Goal: Information Seeking & Learning: Learn about a topic

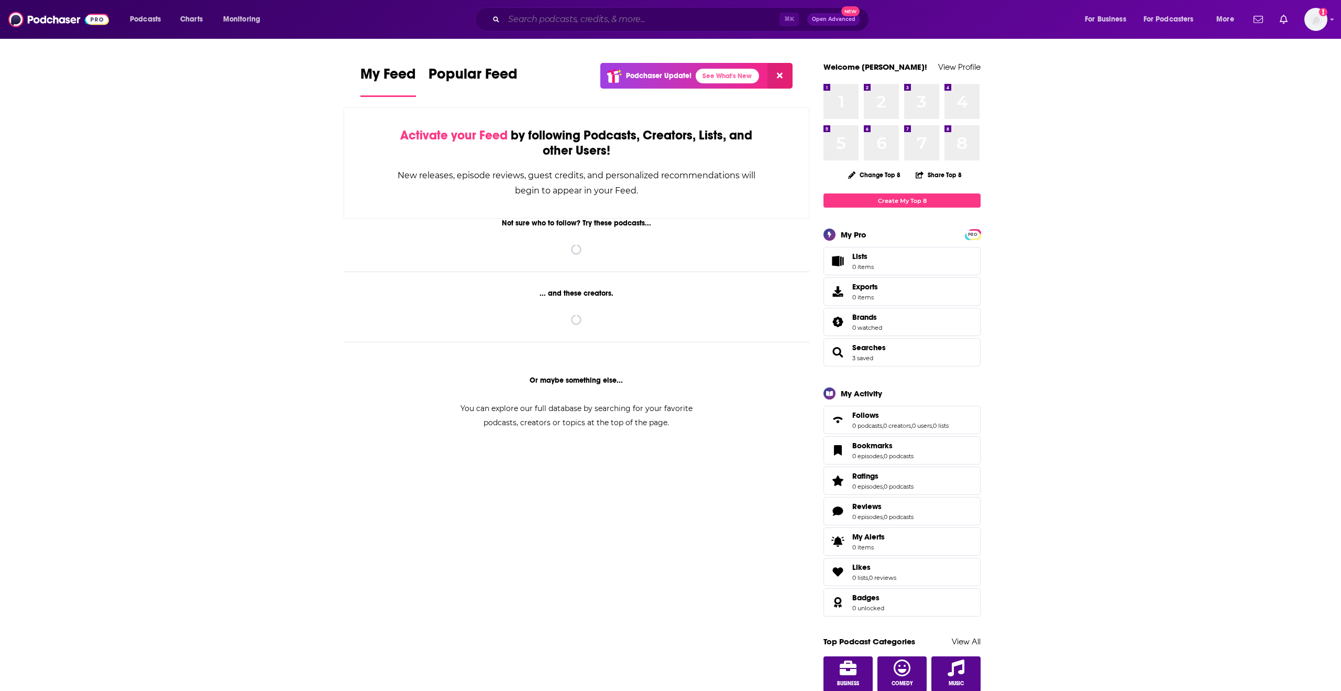
click at [695, 18] on input "Search podcasts, credits, & more..." at bounding box center [642, 19] width 276 height 17
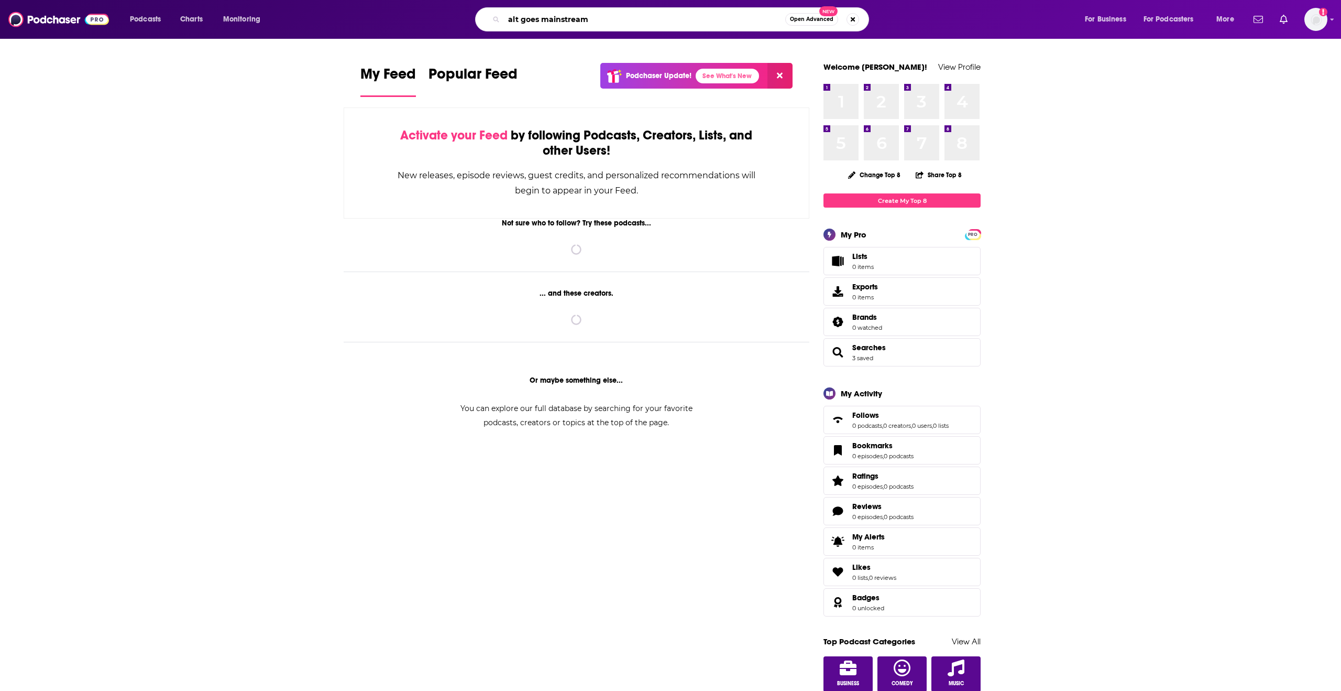
type input "alt goes mainstream"
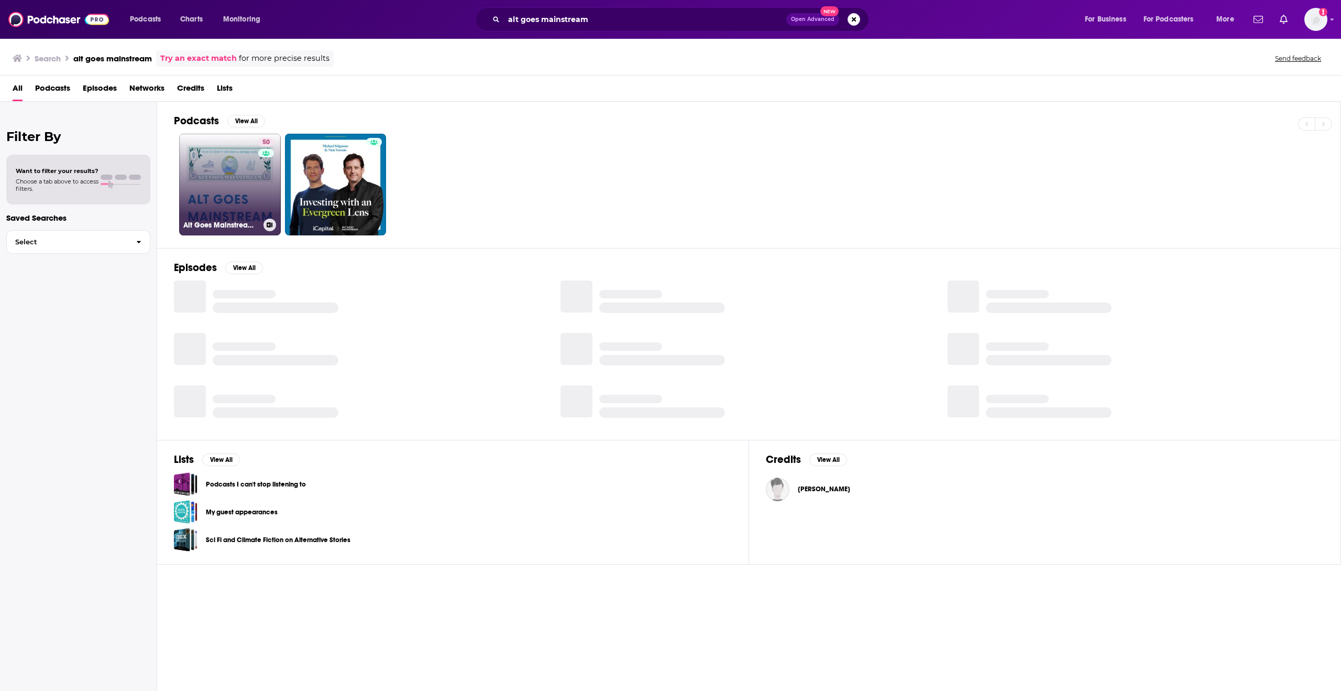
click at [222, 172] on link "50 Alt Goes Mainstream: The Latest on Alternative Investments, WealthTech, & Pr…" at bounding box center [230, 185] width 102 height 102
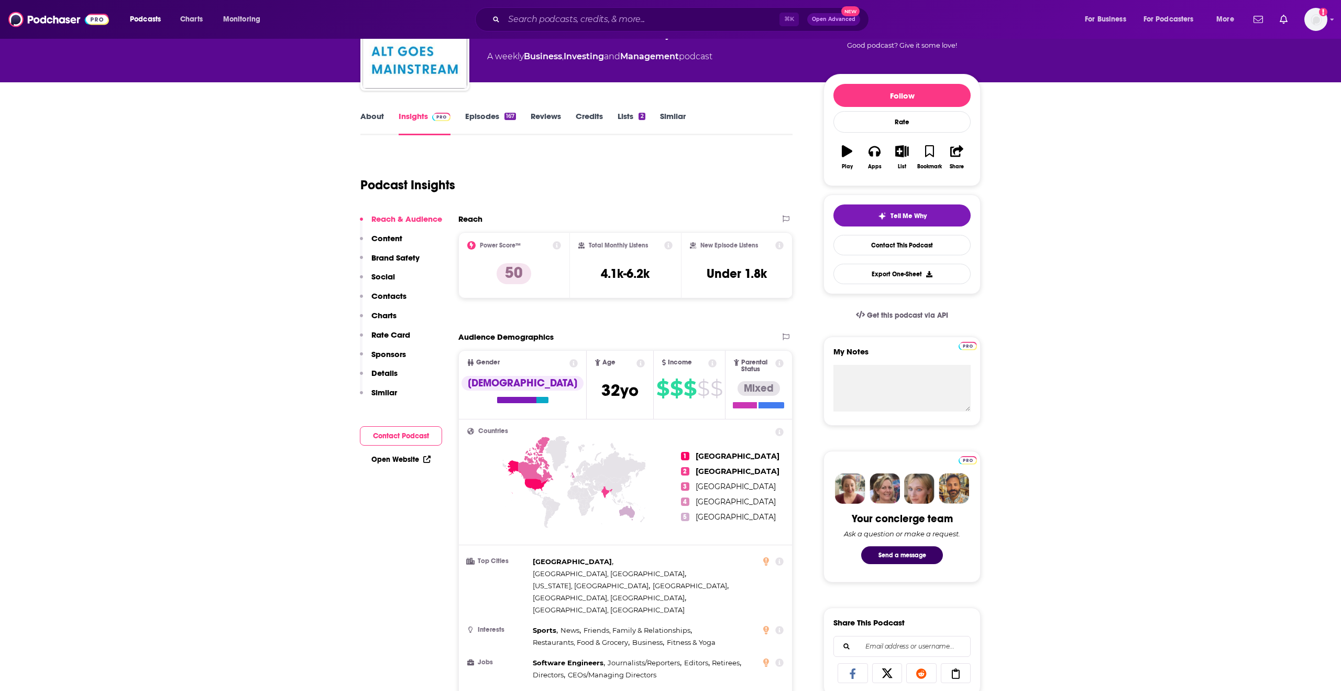
scroll to position [90, 0]
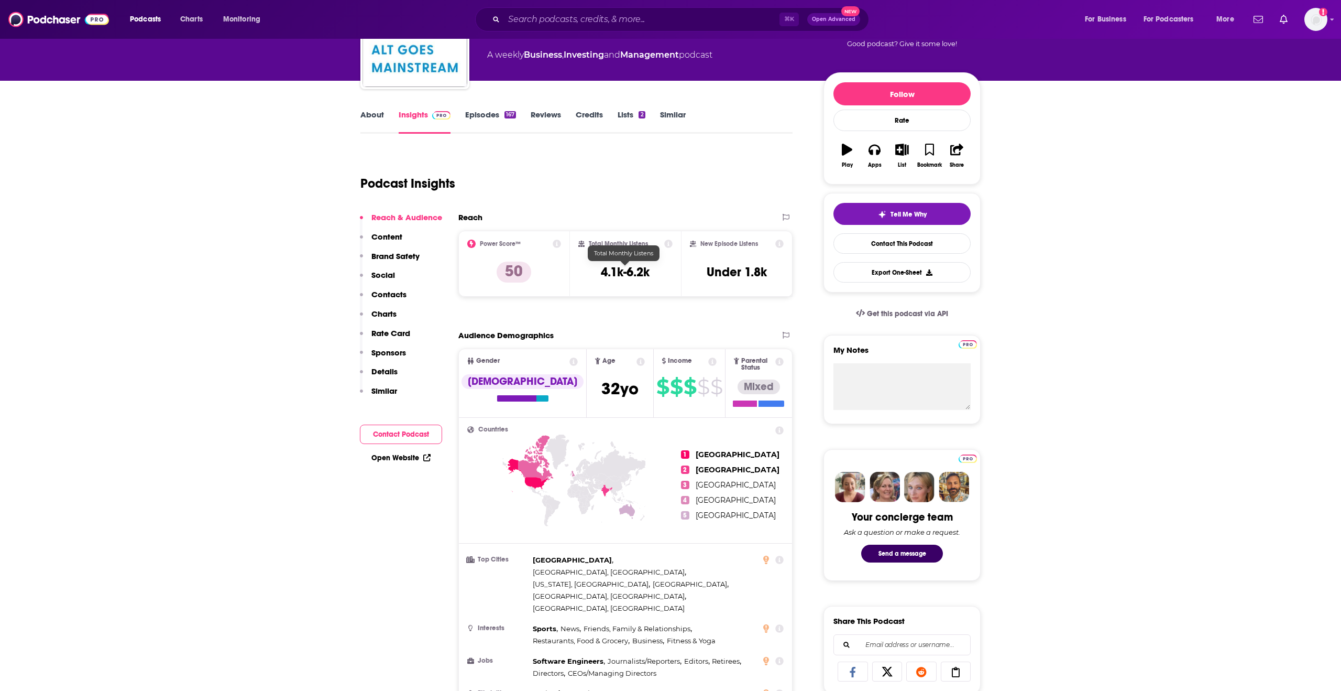
click at [638, 272] on h3 "4.1k-6.2k" at bounding box center [625, 272] width 49 height 16
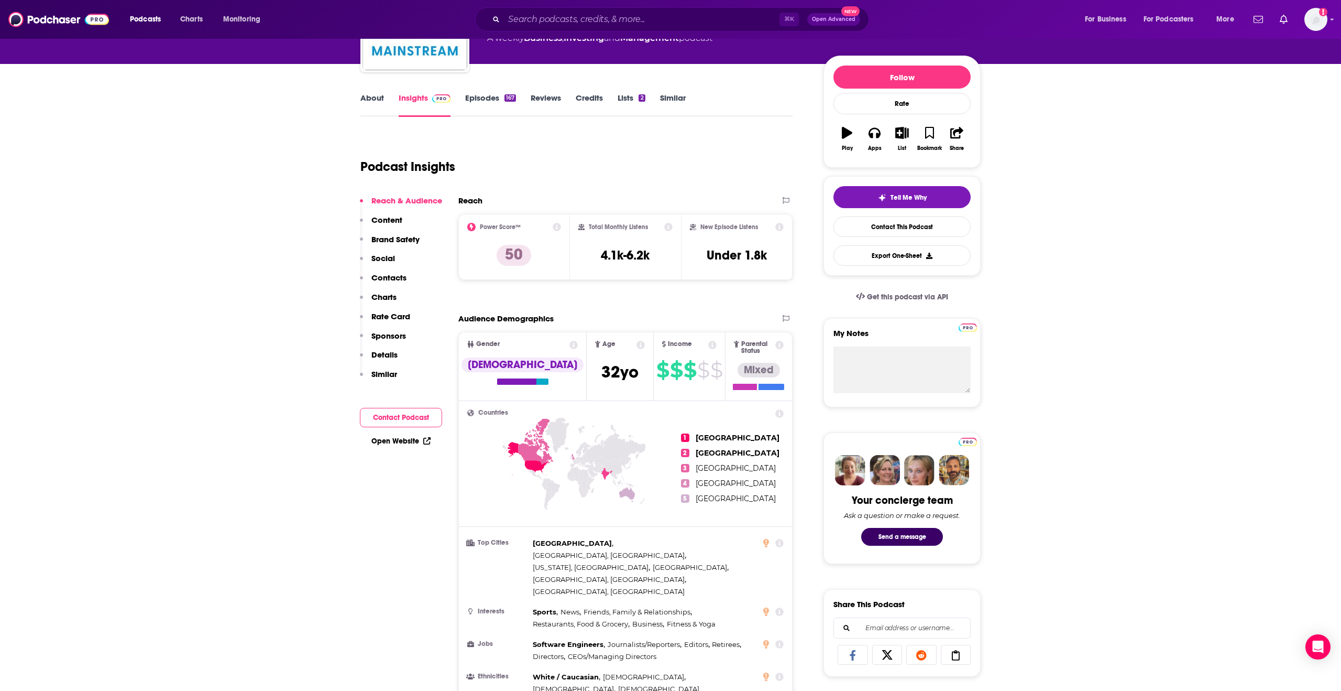
scroll to position [108, 0]
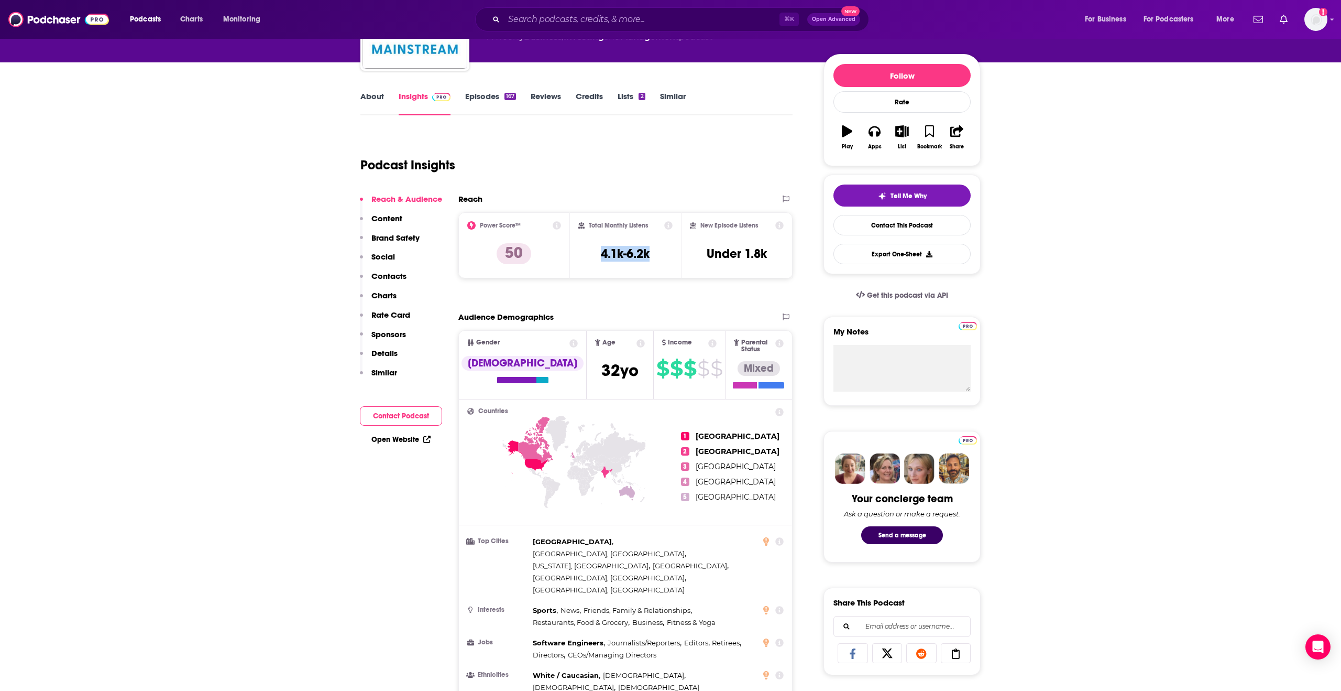
drag, startPoint x: 590, startPoint y: 255, endPoint x: 673, endPoint y: 255, distance: 83.3
click at [673, 255] on div "Total Monthly Listens 4.1k-6.2k" at bounding box center [626, 245] width 112 height 66
copy h3 "4.1k-6.2k"
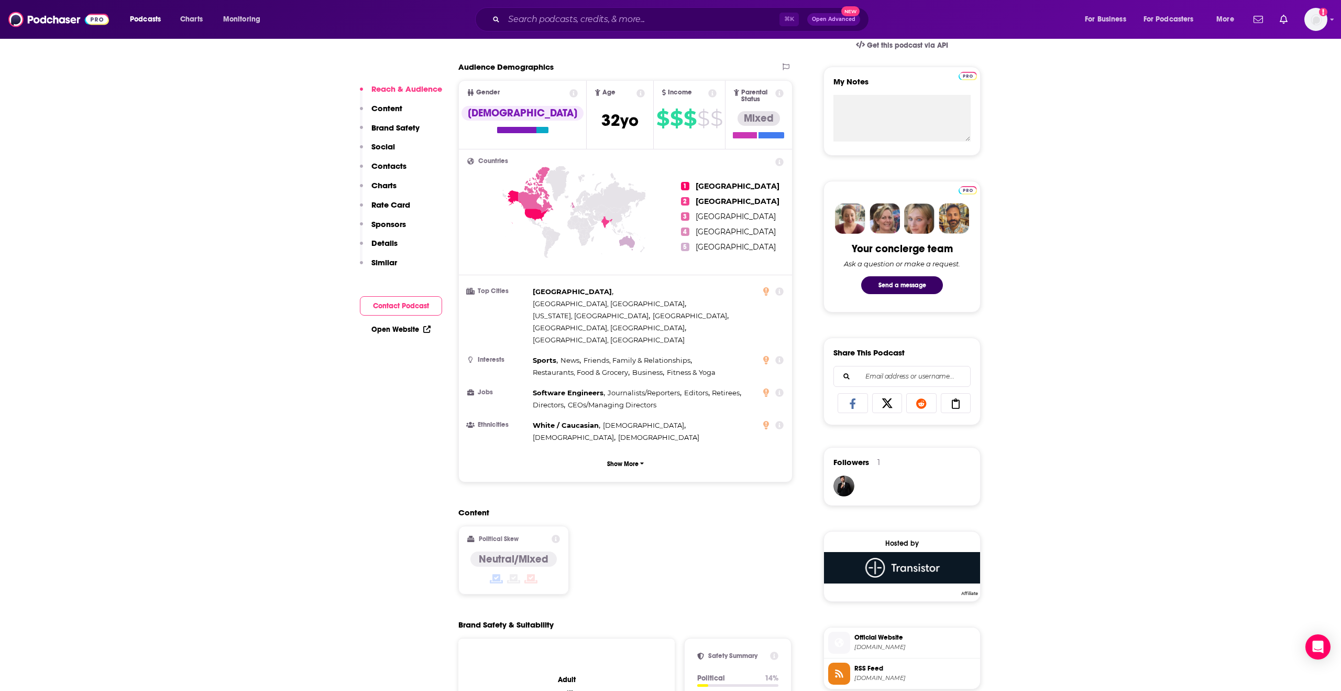
scroll to position [364, 0]
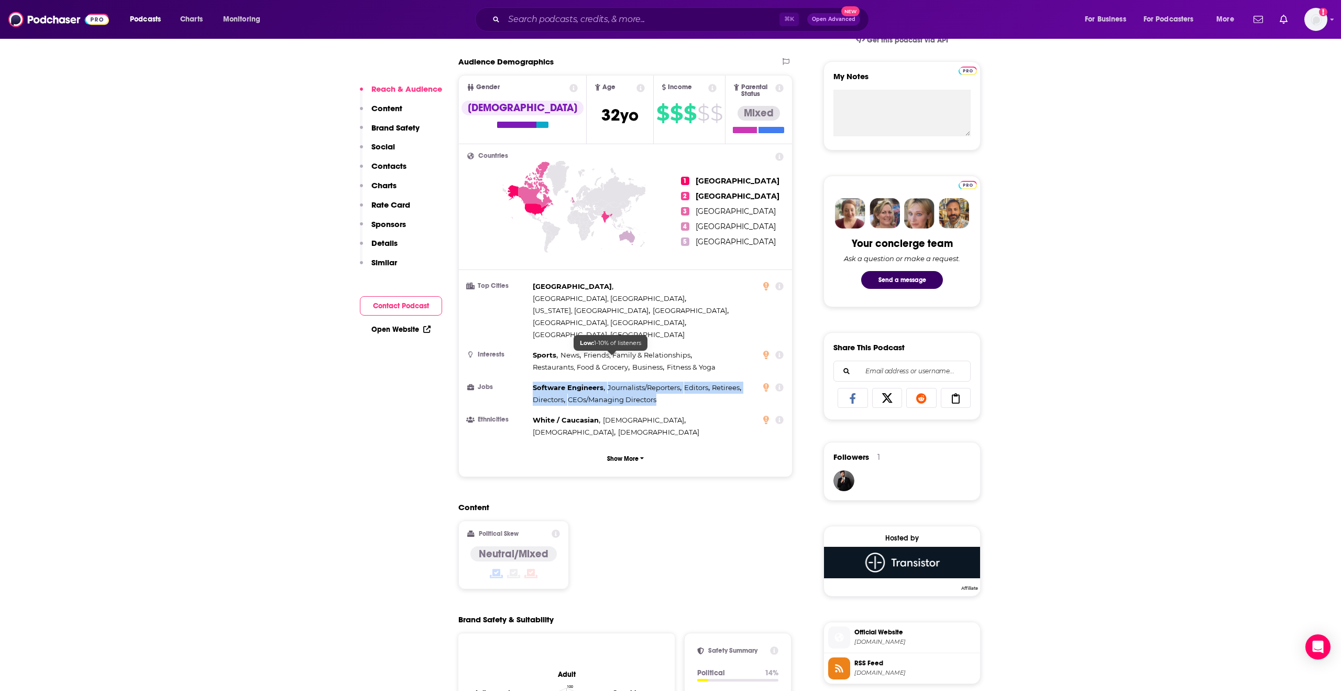
drag, startPoint x: 531, startPoint y: 347, endPoint x: 663, endPoint y: 359, distance: 133.0
click at [663, 381] on li "Jobs Software Engineers , Journalists/Reporters , Editors , Retirees , Director…" at bounding box center [625, 393] width 316 height 24
copy div "Software Engineers , Journalists/Reporters , Editors , Retirees , Directors , C…"
